Goal: Find specific page/section: Find specific page/section

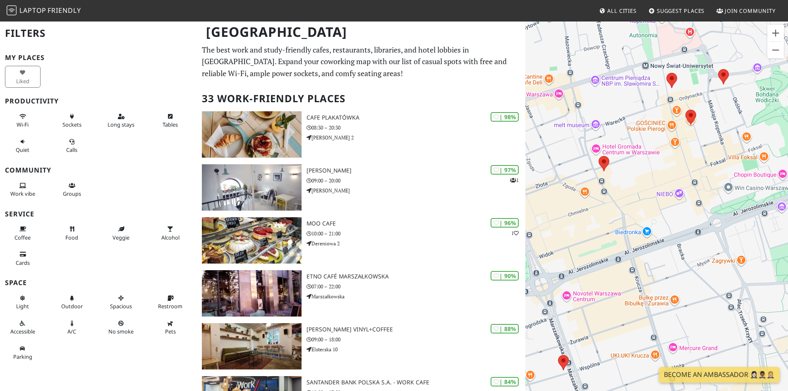
drag, startPoint x: 765, startPoint y: 224, endPoint x: 644, endPoint y: 149, distance: 143.1
click at [644, 149] on div at bounding box center [657, 216] width 263 height 391
click at [604, 162] on img at bounding box center [604, 164] width 17 height 22
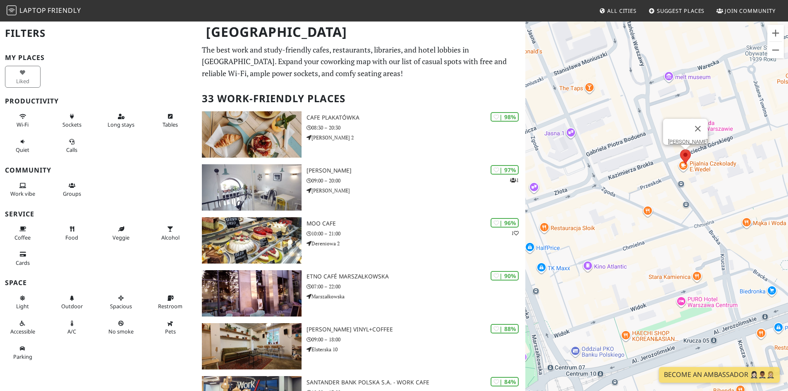
drag, startPoint x: 614, startPoint y: 184, endPoint x: 711, endPoint y: 171, distance: 98.6
click at [711, 171] on div "Nancy Lee" at bounding box center [657, 216] width 263 height 391
click at [687, 156] on img at bounding box center [685, 157] width 17 height 22
click at [687, 139] on link "Nancy Lee" at bounding box center [688, 142] width 40 height 6
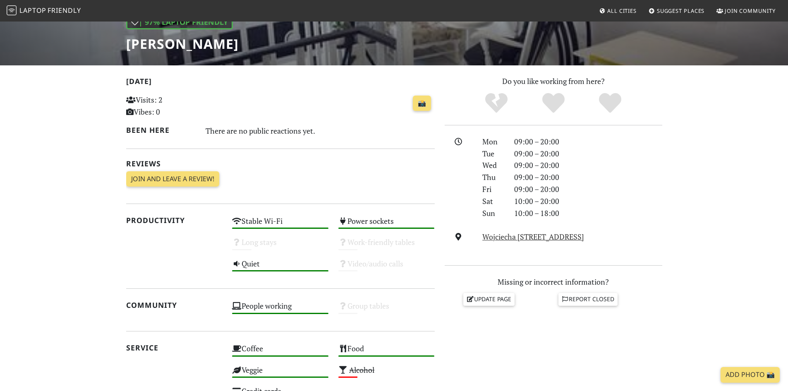
scroll to position [128, 0]
click at [257, 217] on div "Stable Wi-Fi High" at bounding box center [280, 224] width 106 height 21
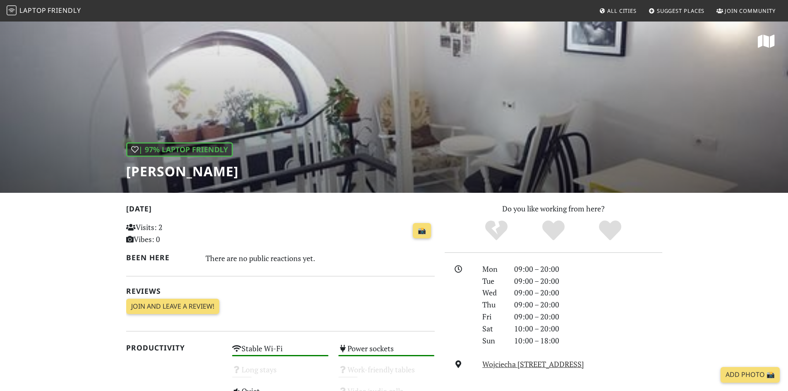
scroll to position [128, 0]
